Goal: Communication & Community: Answer question/provide support

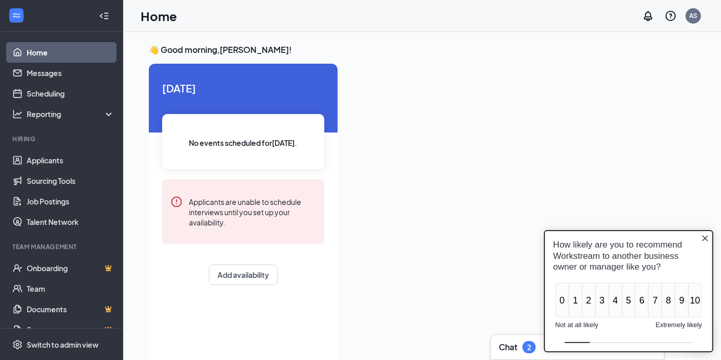
click at [707, 237] on icon "Close button" at bounding box center [704, 237] width 8 height 8
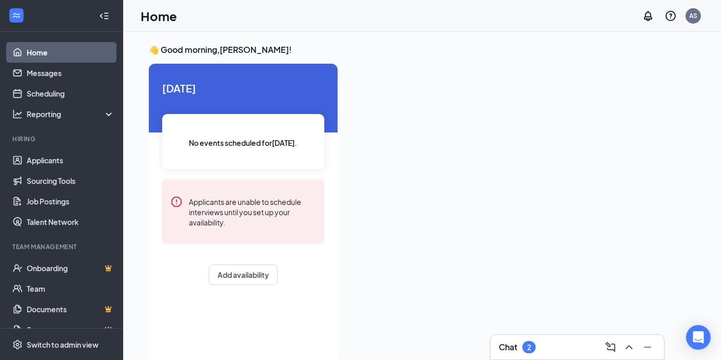
click at [505, 348] on h3 "Chat" at bounding box center [508, 346] width 18 height 11
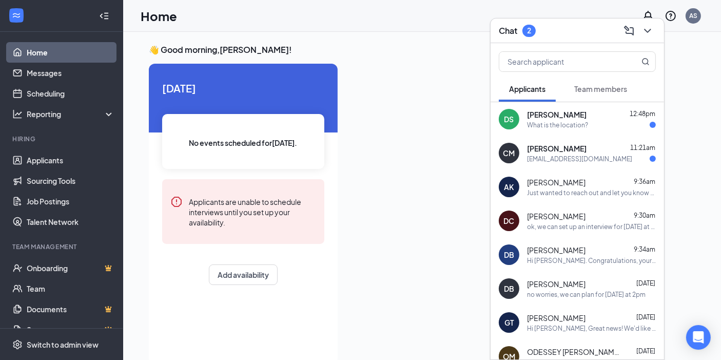
click at [590, 158] on div "[EMAIL_ADDRESS][DOMAIN_NAME]" at bounding box center [579, 158] width 105 height 9
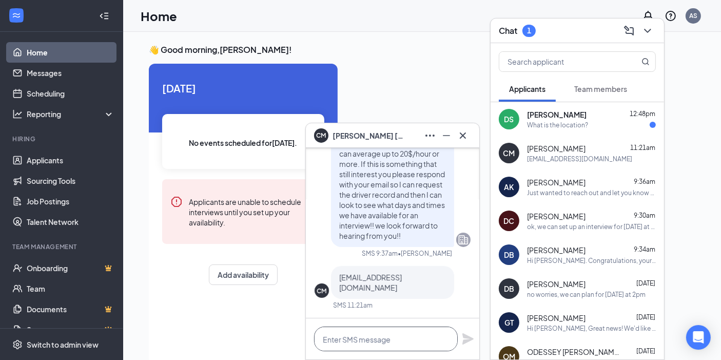
click at [377, 343] on textarea at bounding box center [386, 338] width 144 height 25
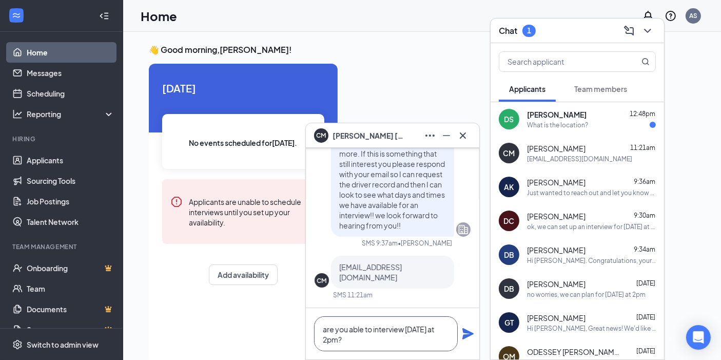
type textarea "are you able to interview [DATE] at 2pm?"
click at [468, 337] on icon "Plane" at bounding box center [468, 333] width 12 height 12
click at [463, 140] on icon "Cross" at bounding box center [463, 135] width 12 height 12
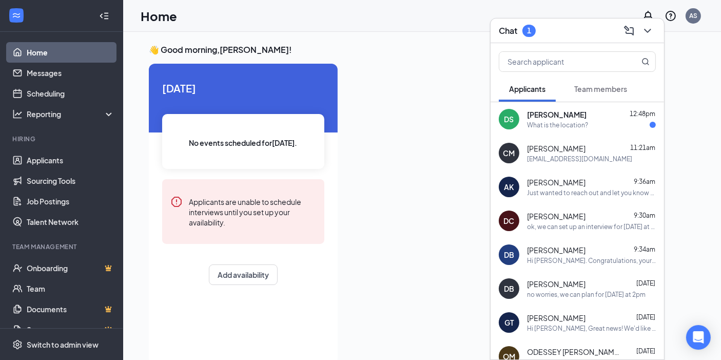
click at [531, 115] on span "Devin Smith" at bounding box center [557, 114] width 60 height 10
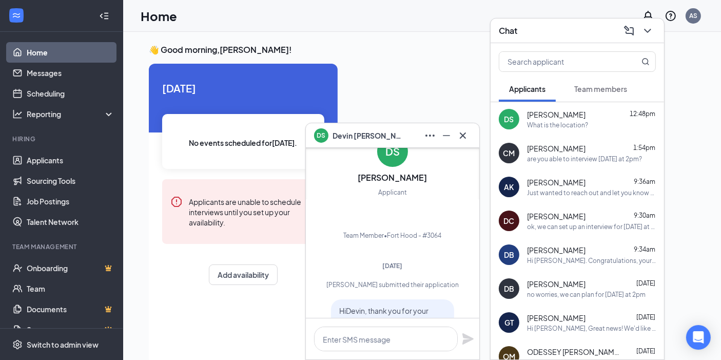
scroll to position [-57, 0]
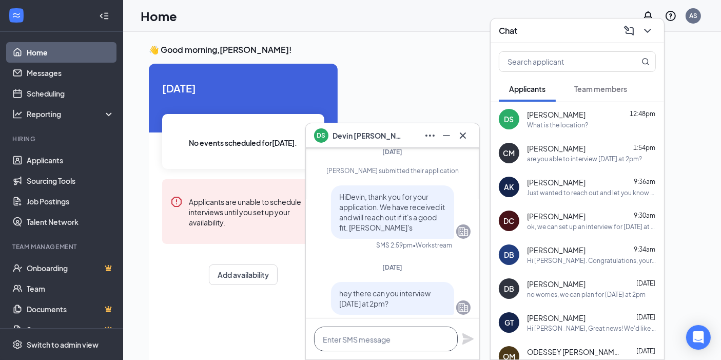
click at [404, 344] on textarea at bounding box center [386, 338] width 144 height 25
type textarea "33012 battalion ave fort hood"
click at [463, 333] on icon "Plane" at bounding box center [467, 338] width 11 height 11
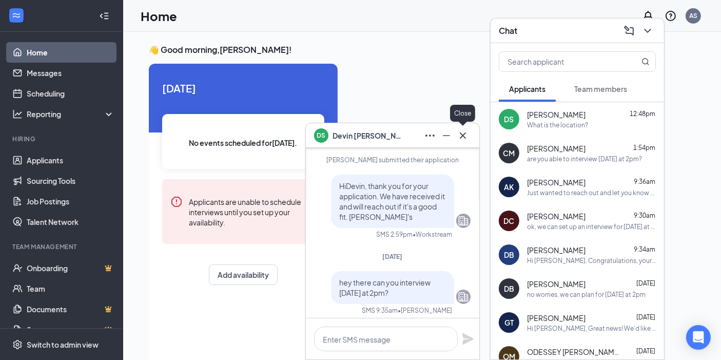
click at [460, 138] on icon "Cross" at bounding box center [463, 135] width 6 height 6
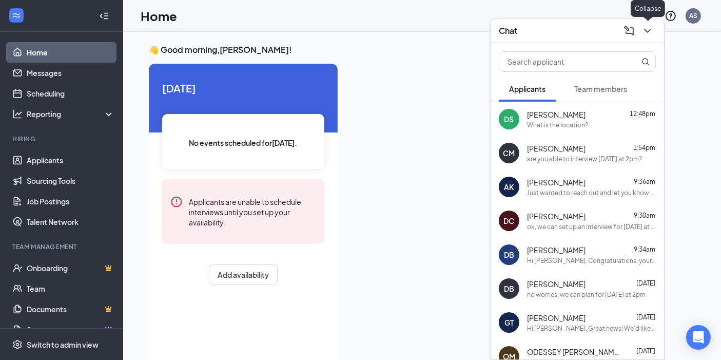
click at [652, 31] on icon "ChevronDown" at bounding box center [647, 31] width 12 height 12
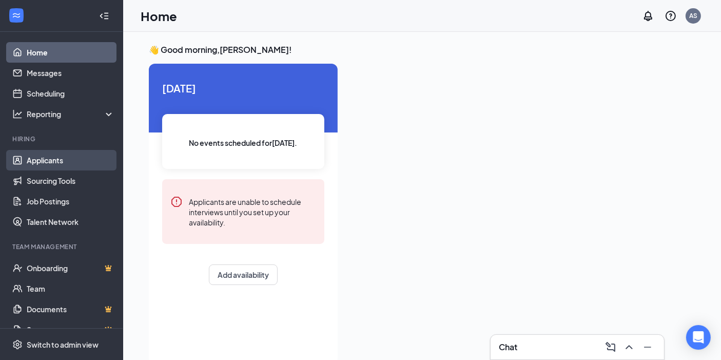
click at [37, 158] on link "Applicants" at bounding box center [71, 160] width 88 height 21
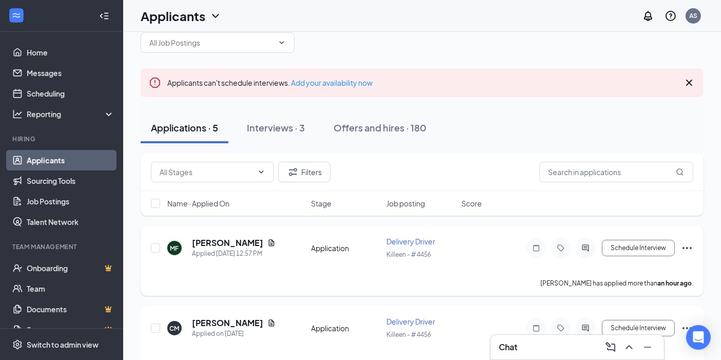
scroll to position [57, 0]
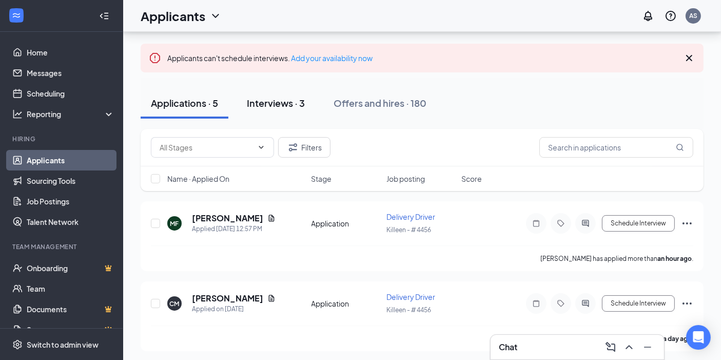
click at [280, 94] on button "Interviews · 3" at bounding box center [276, 103] width 78 height 31
